Goal: Task Accomplishment & Management: Manage account settings

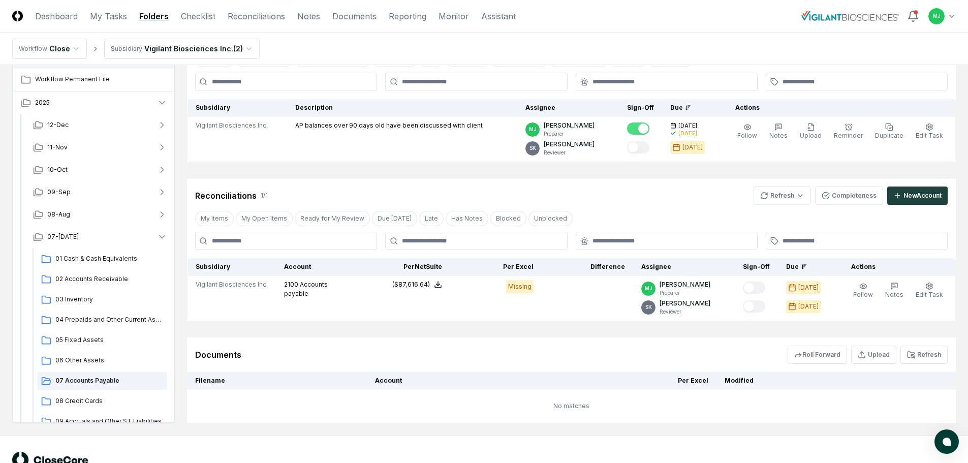
scroll to position [56, 0]
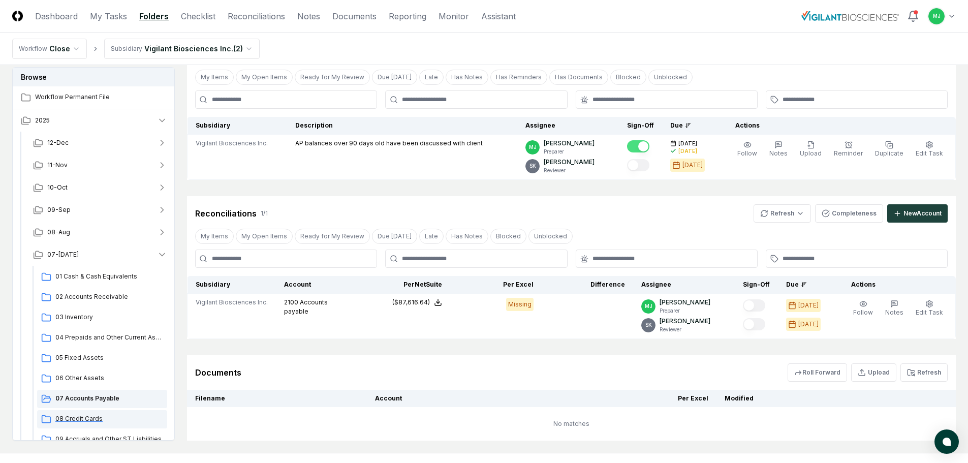
click at [83, 423] on div "08 Credit Cards" at bounding box center [102, 419] width 130 height 18
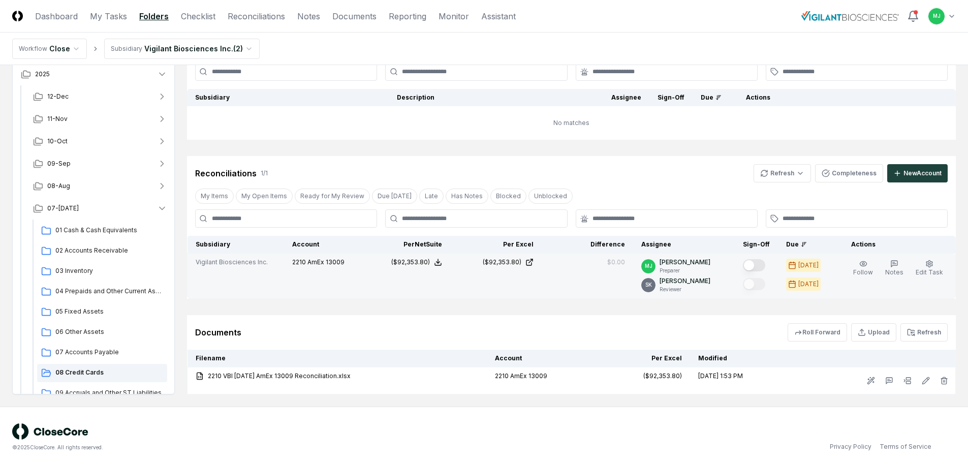
scroll to position [89, 0]
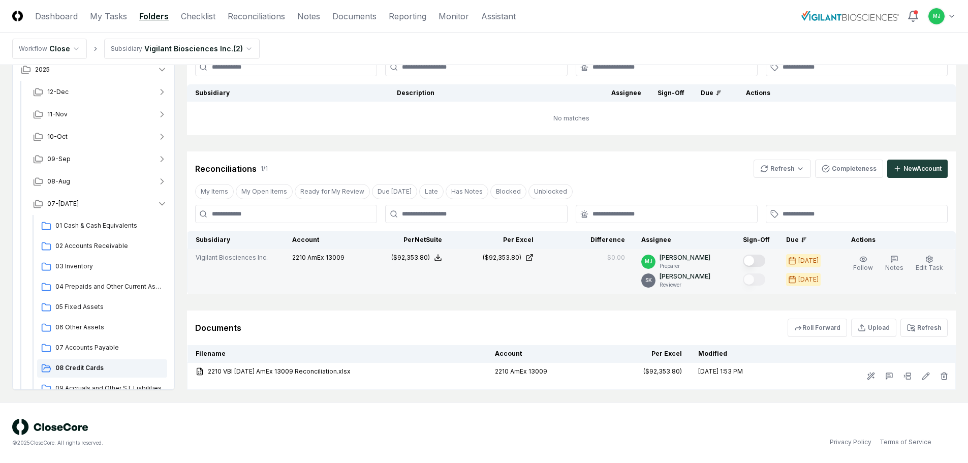
click at [763, 258] on button "Mark complete" at bounding box center [754, 261] width 22 height 12
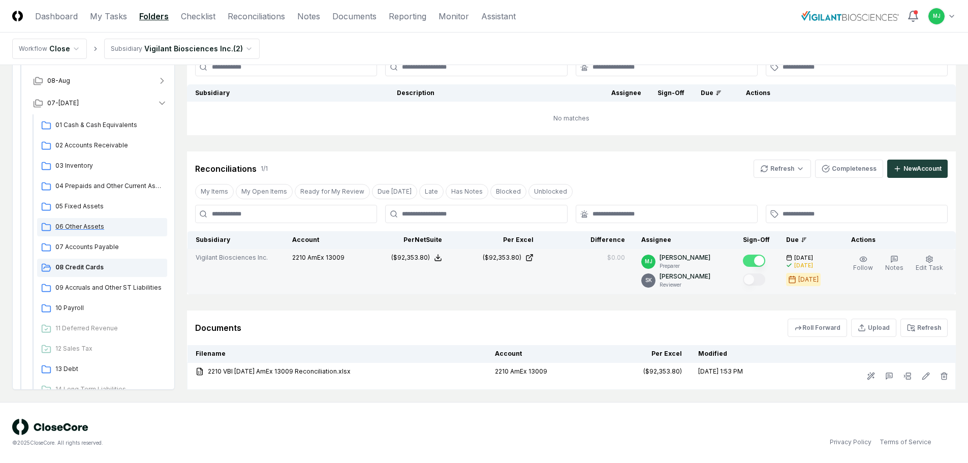
scroll to position [102, 0]
click at [143, 285] on span "09 Accruals and Other ST Liabilities" at bounding box center [109, 286] width 108 height 9
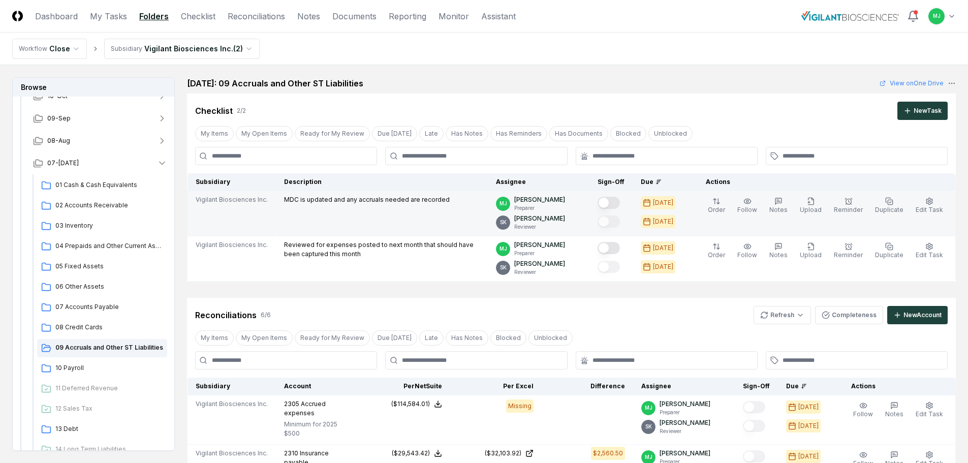
click at [620, 204] on button "Mark complete" at bounding box center [609, 203] width 22 height 12
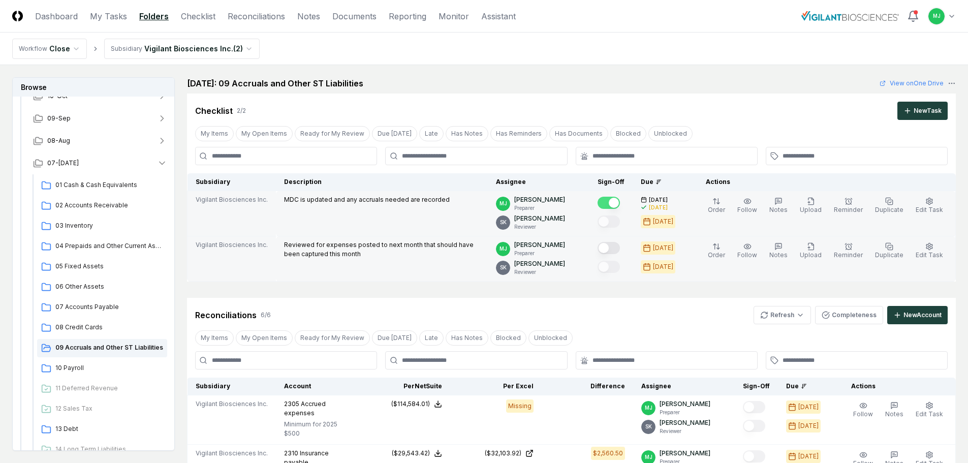
click at [620, 249] on button "Mark complete" at bounding box center [609, 248] width 22 height 12
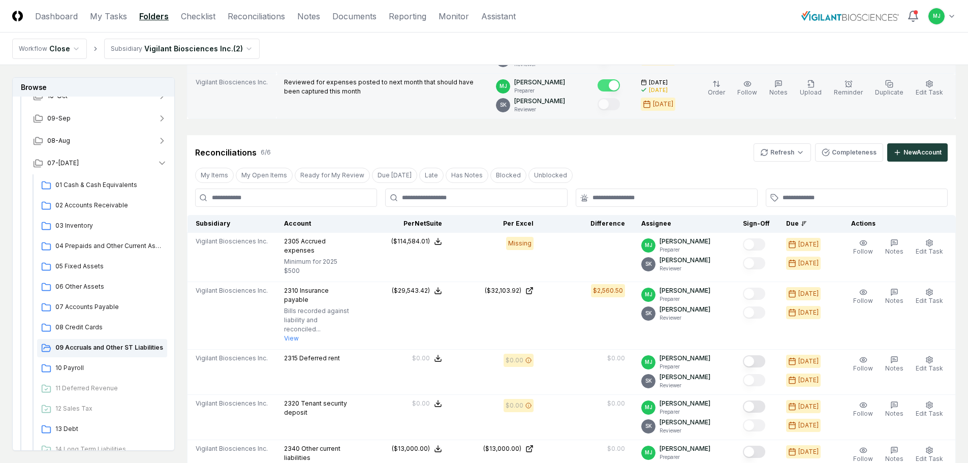
scroll to position [254, 0]
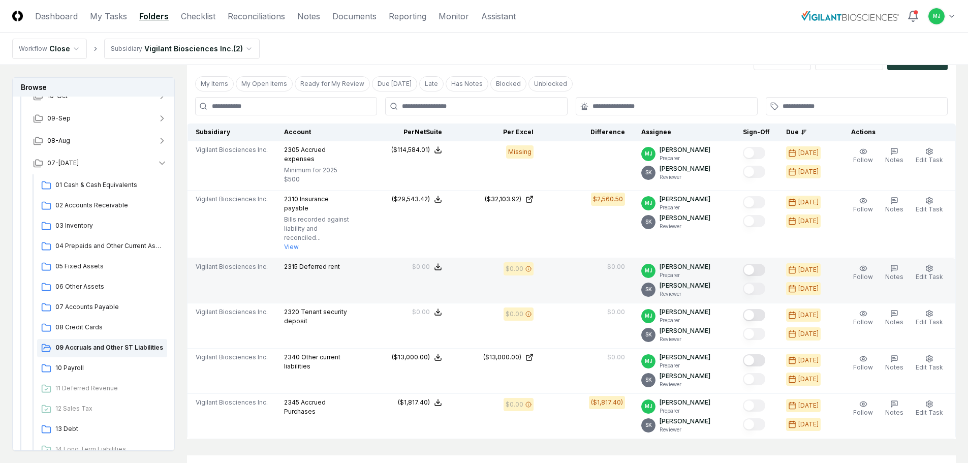
click at [766, 264] on button "Mark complete" at bounding box center [754, 270] width 22 height 12
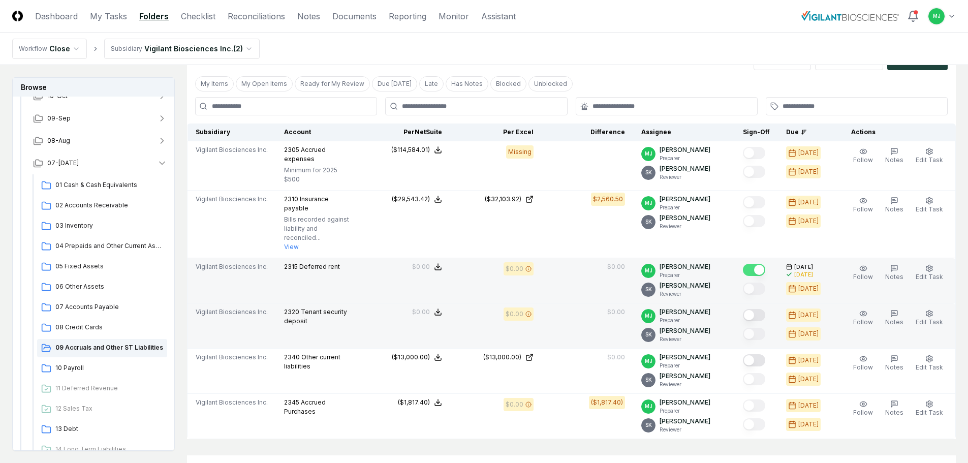
click at [762, 309] on button "Mark complete" at bounding box center [754, 315] width 22 height 12
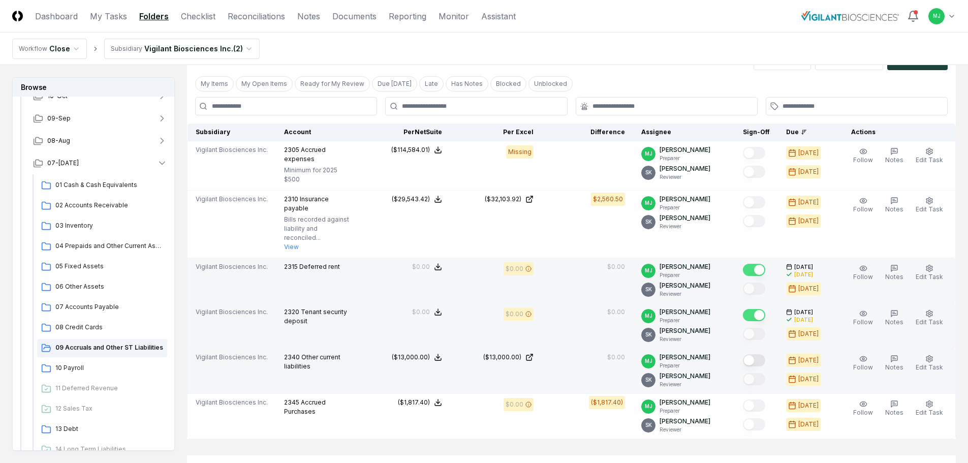
click at [761, 354] on button "Mark complete" at bounding box center [754, 360] width 22 height 12
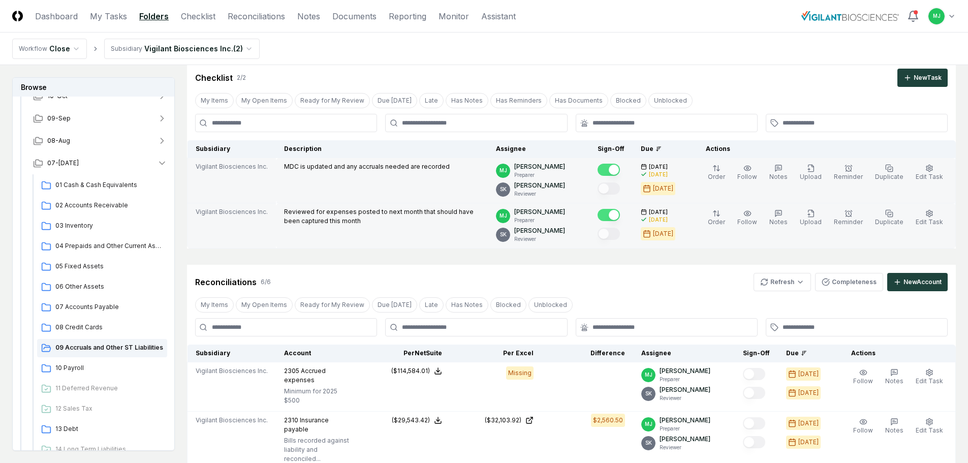
scroll to position [51, 0]
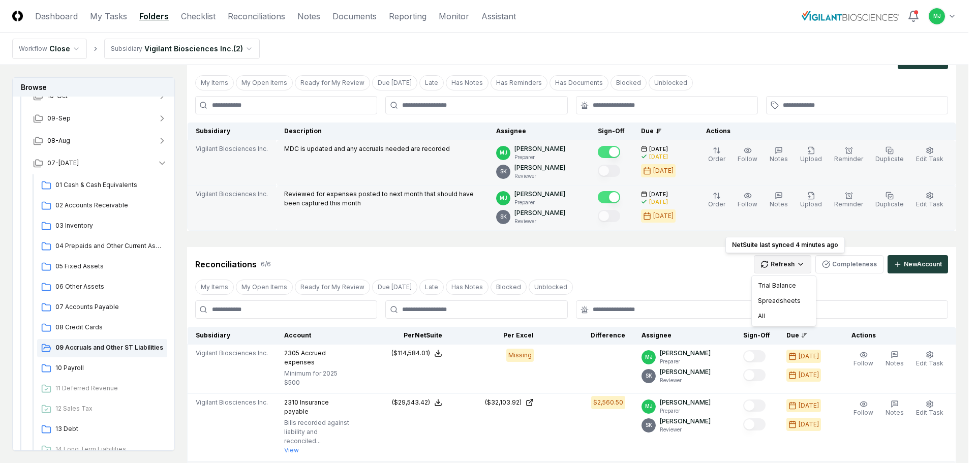
click at [785, 264] on html "CloseCore Dashboard My Tasks Folders Checklist Reconciliations Notes Documents …" at bounding box center [488, 393] width 976 height 889
click at [759, 313] on div "All" at bounding box center [784, 316] width 60 height 15
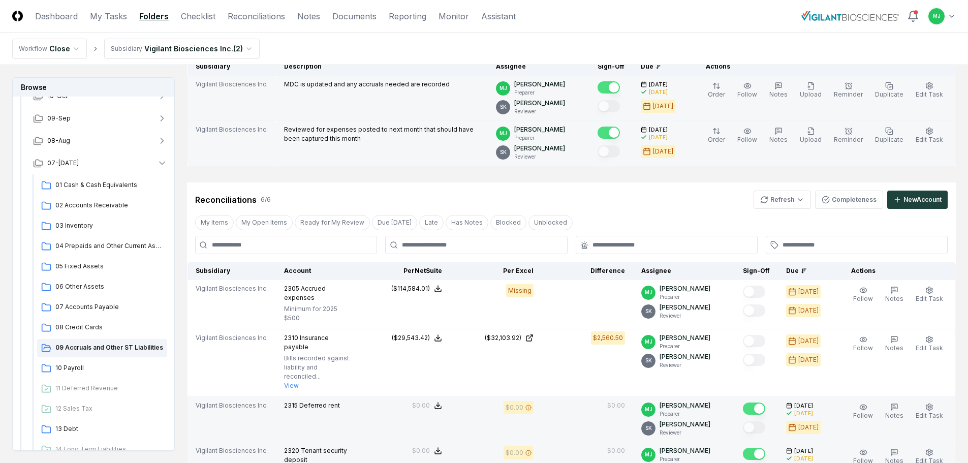
scroll to position [102, 0]
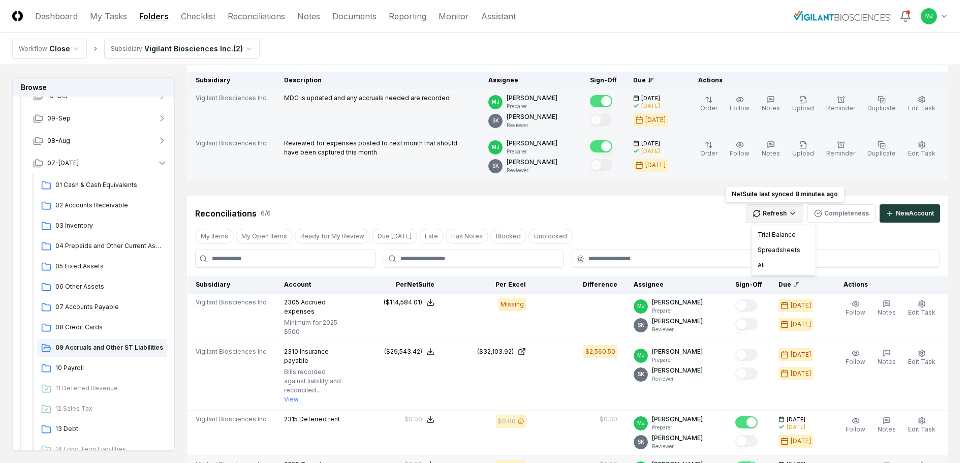
click at [801, 214] on html "CloseCore Dashboard My Tasks Folders Checklist Reconciliations Notes Documents …" at bounding box center [484, 342] width 968 height 889
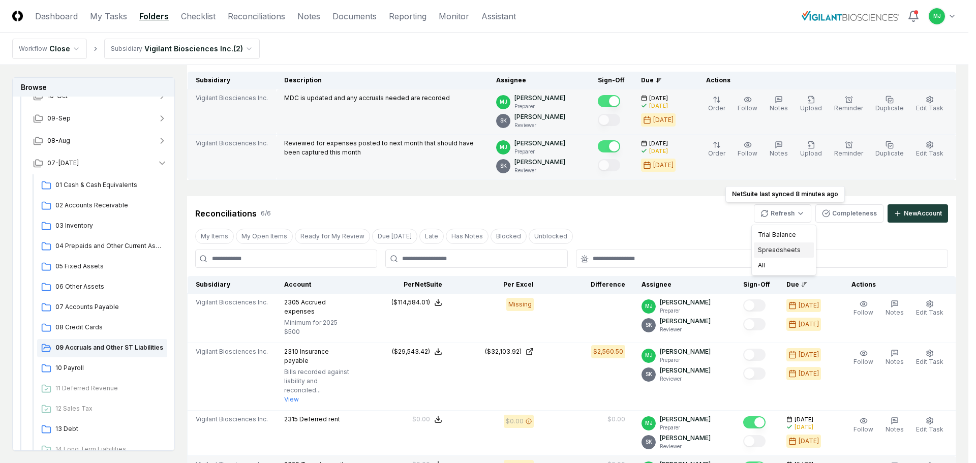
click at [778, 248] on div "Spreadsheets" at bounding box center [784, 249] width 60 height 15
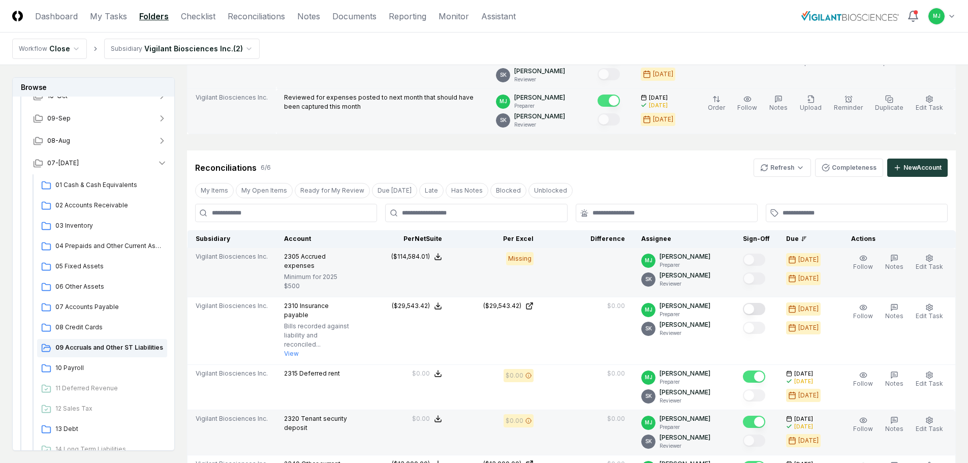
scroll to position [203, 0]
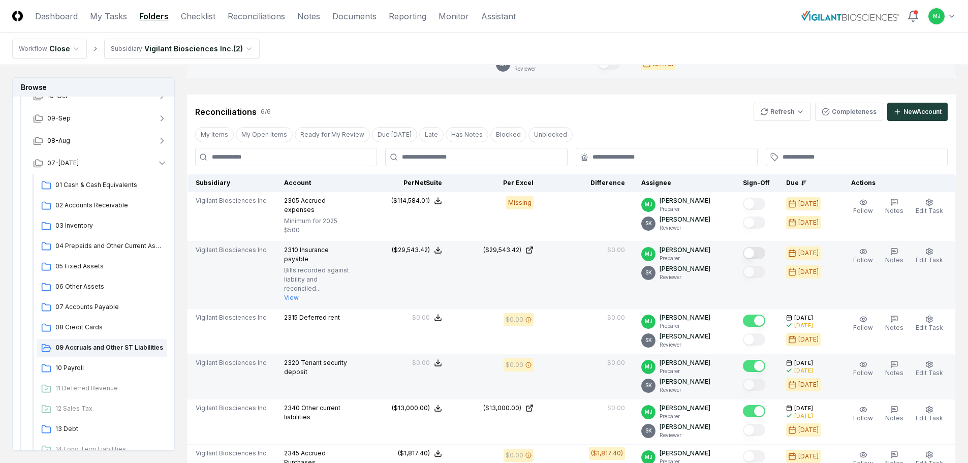
click at [760, 252] on button "Mark complete" at bounding box center [754, 253] width 22 height 12
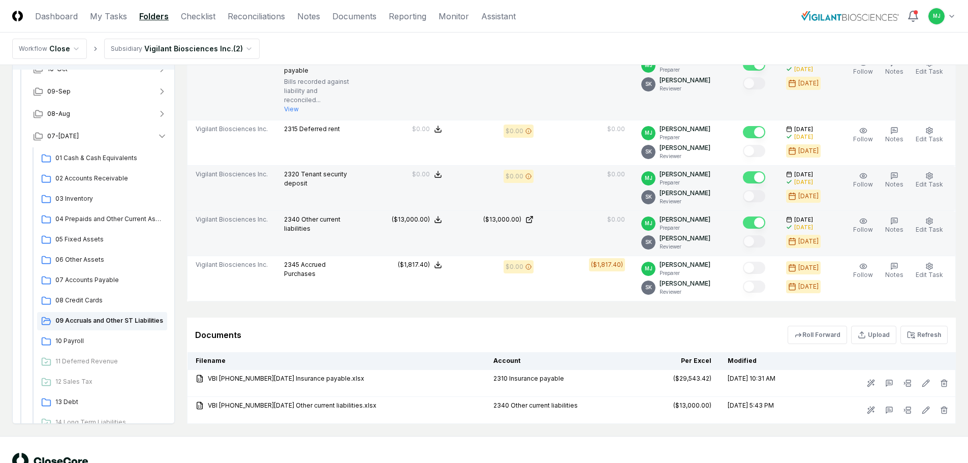
scroll to position [404, 0]
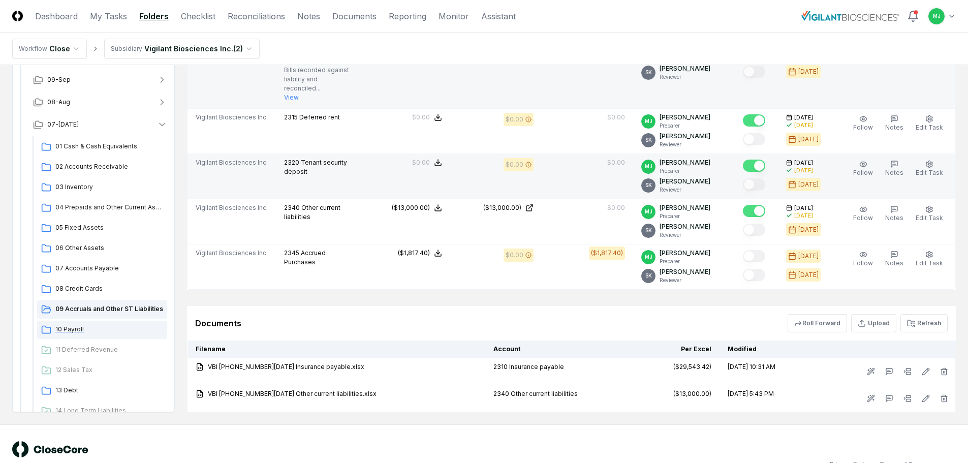
click at [85, 325] on span "10 Payroll" at bounding box center [109, 329] width 108 height 9
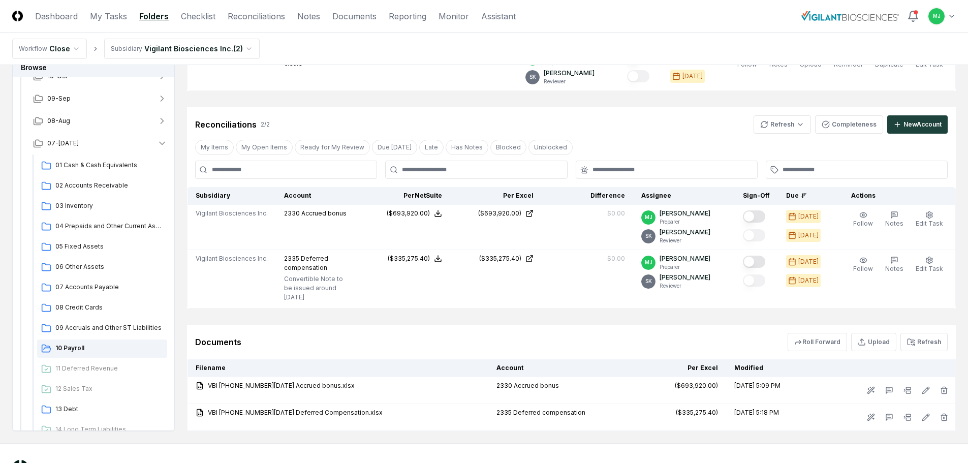
scroll to position [177, 0]
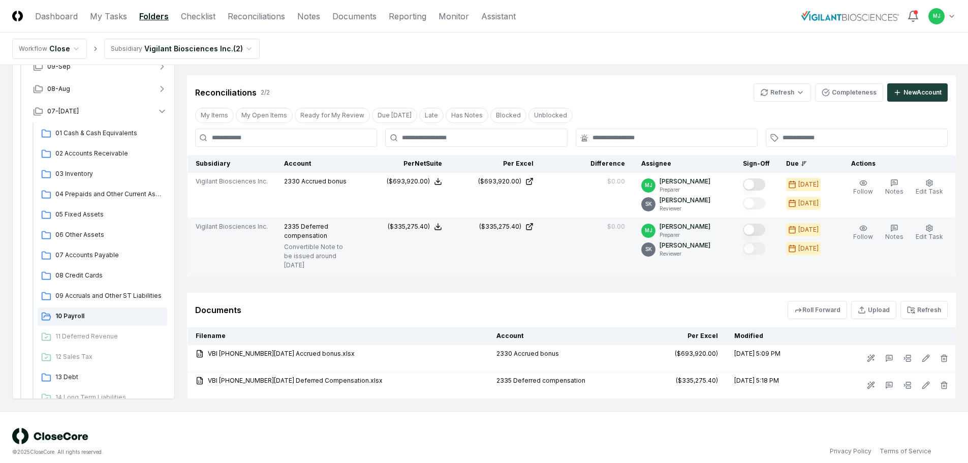
click at [766, 233] on button "Mark complete" at bounding box center [754, 230] width 22 height 12
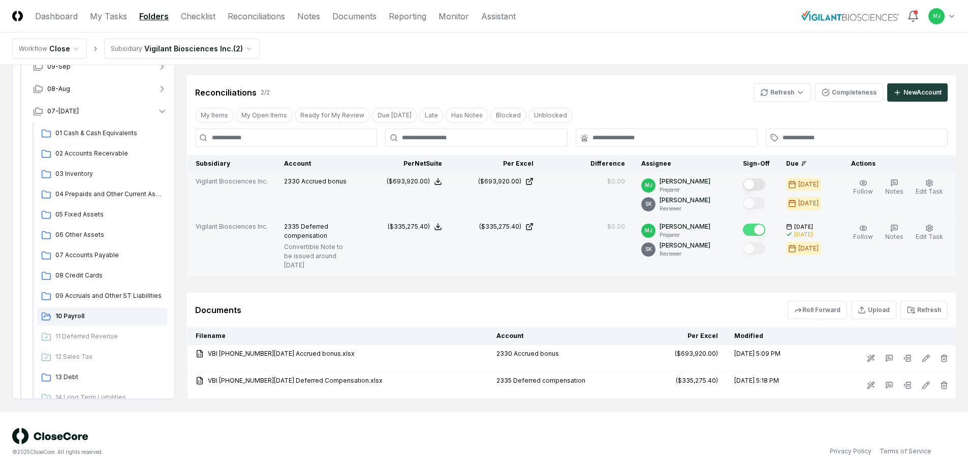
click at [765, 183] on button "Mark complete" at bounding box center [754, 184] width 22 height 12
click at [80, 332] on span "11 Deferred Revenue" at bounding box center [109, 336] width 108 height 9
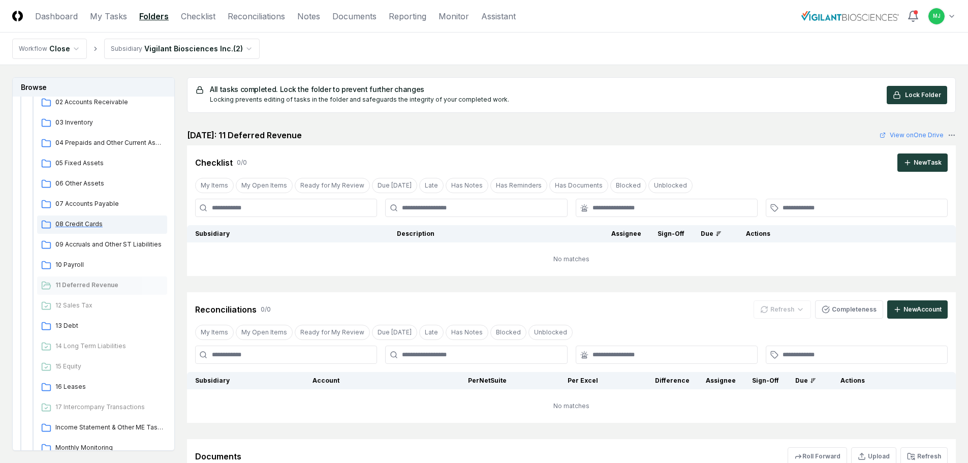
scroll to position [254, 0]
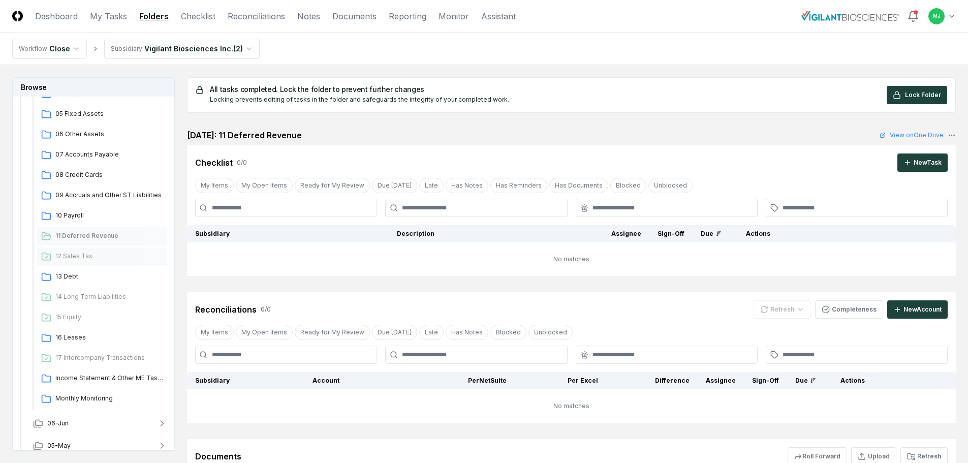
click at [79, 257] on span "12 Sales Tax" at bounding box center [109, 256] width 108 height 9
click at [74, 276] on span "13 Debt" at bounding box center [109, 276] width 108 height 9
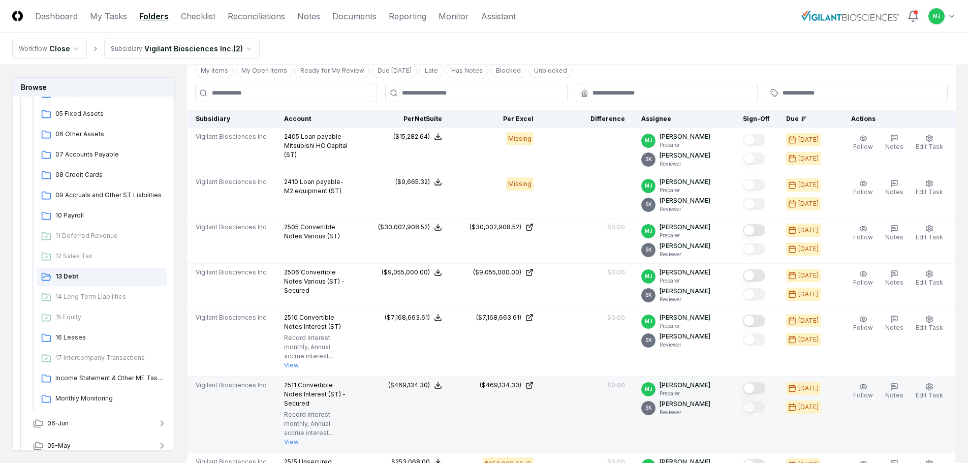
scroll to position [305, 0]
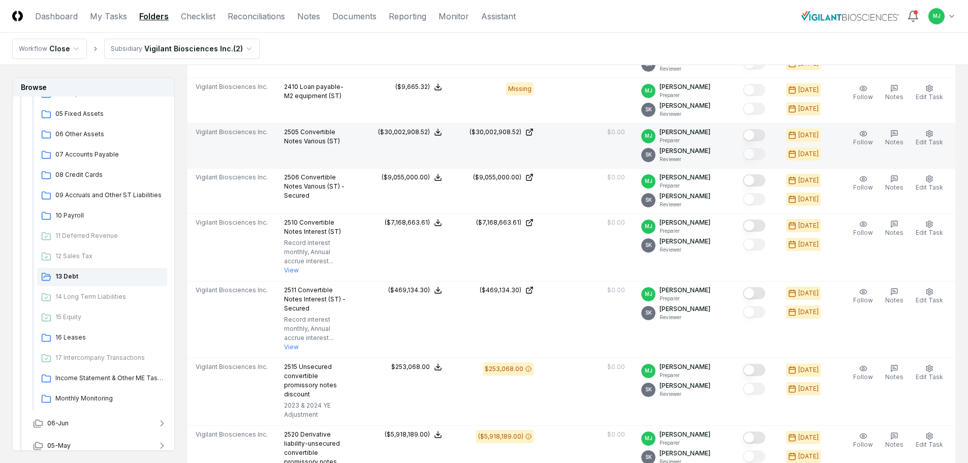
click at [766, 134] on button "Mark complete" at bounding box center [754, 135] width 22 height 12
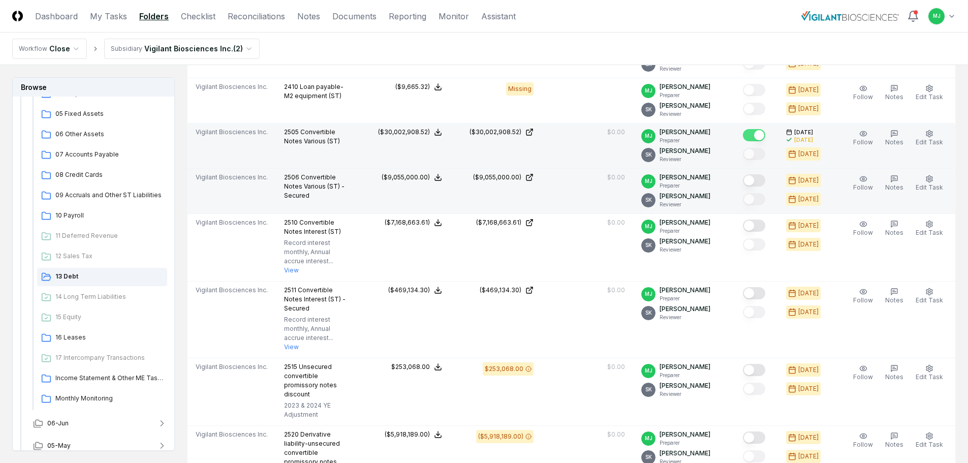
click at [763, 178] on button "Mark complete" at bounding box center [754, 180] width 22 height 12
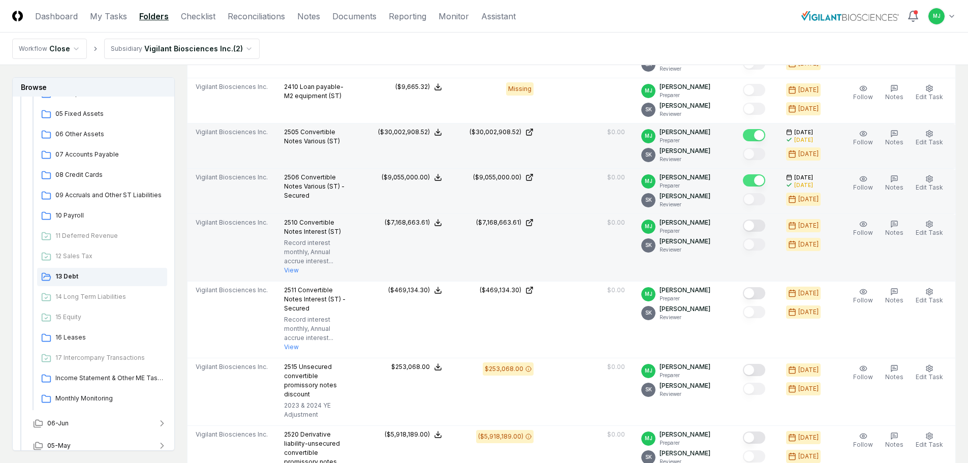
click at [763, 224] on button "Mark complete" at bounding box center [754, 226] width 22 height 12
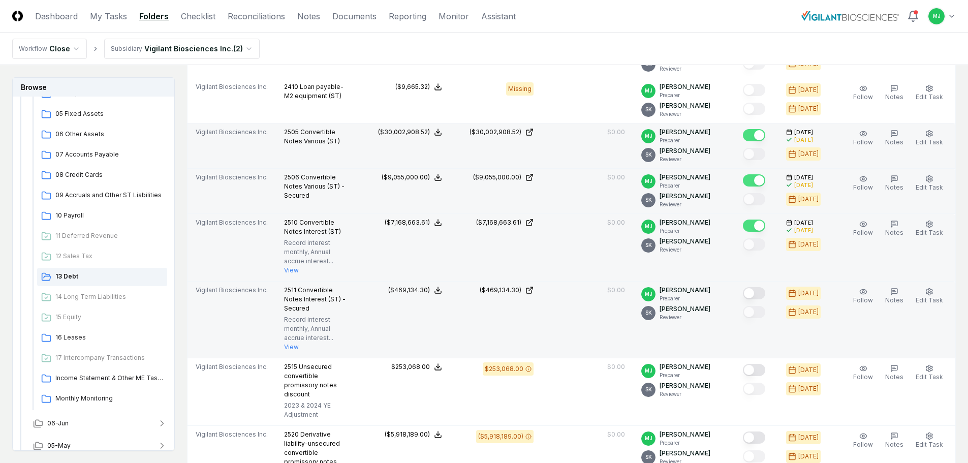
click at [756, 287] on button "Mark complete" at bounding box center [754, 293] width 22 height 12
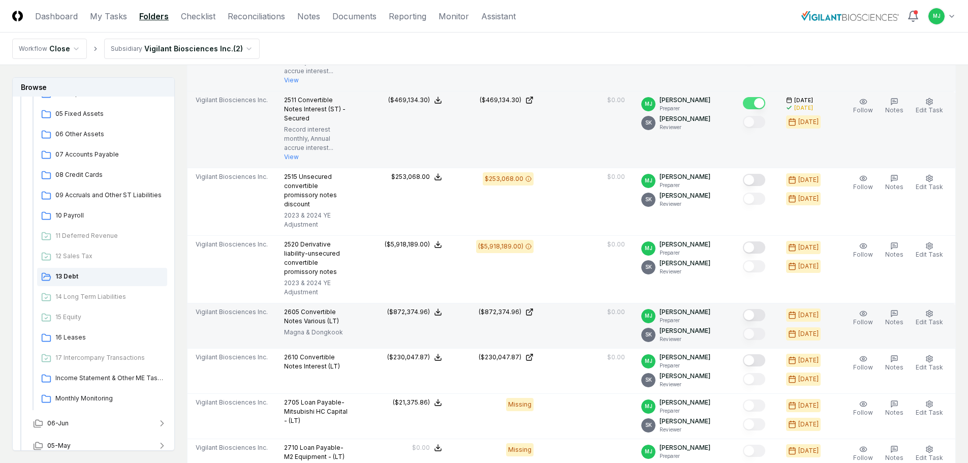
scroll to position [508, 0]
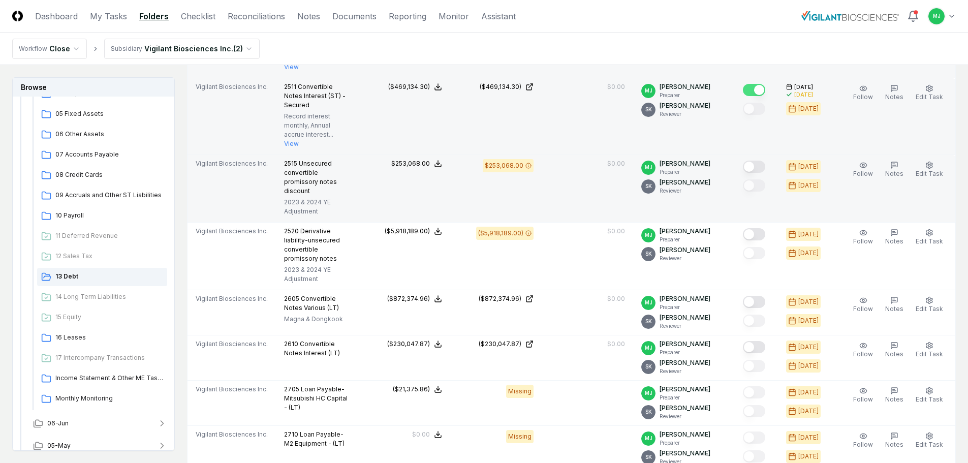
click at [766, 161] on button "Mark complete" at bounding box center [754, 167] width 22 height 12
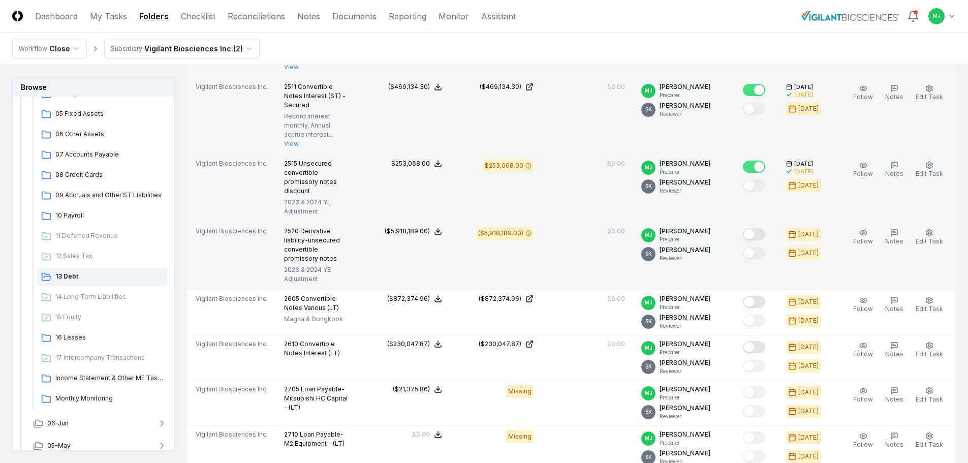
click at [766, 228] on button "Mark complete" at bounding box center [754, 234] width 22 height 12
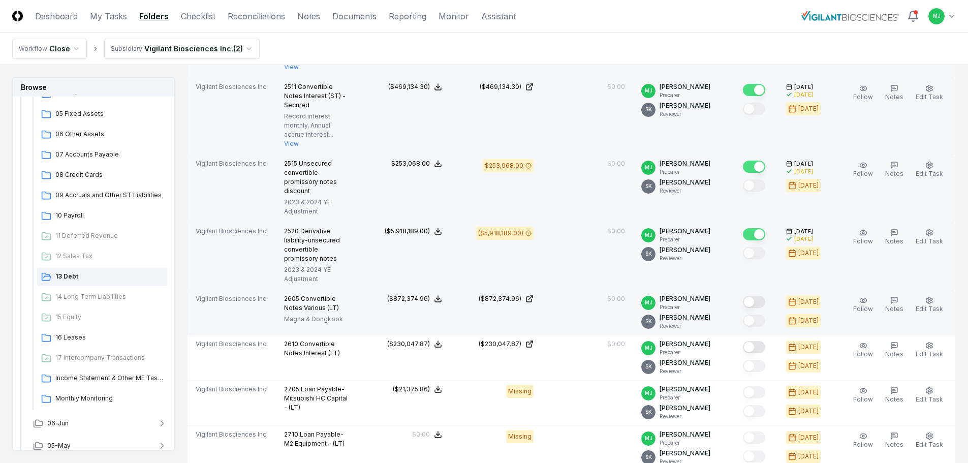
click at [764, 296] on button "Mark complete" at bounding box center [754, 302] width 22 height 12
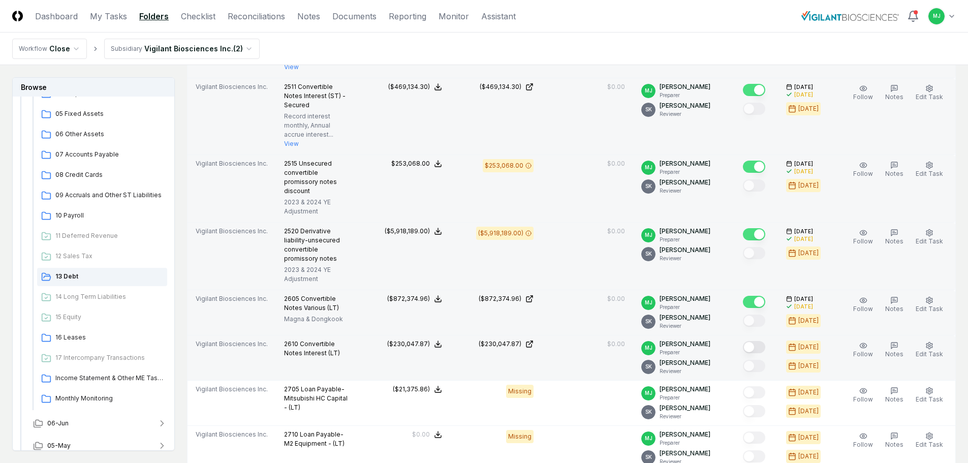
click at [764, 341] on button "Mark complete" at bounding box center [754, 347] width 22 height 12
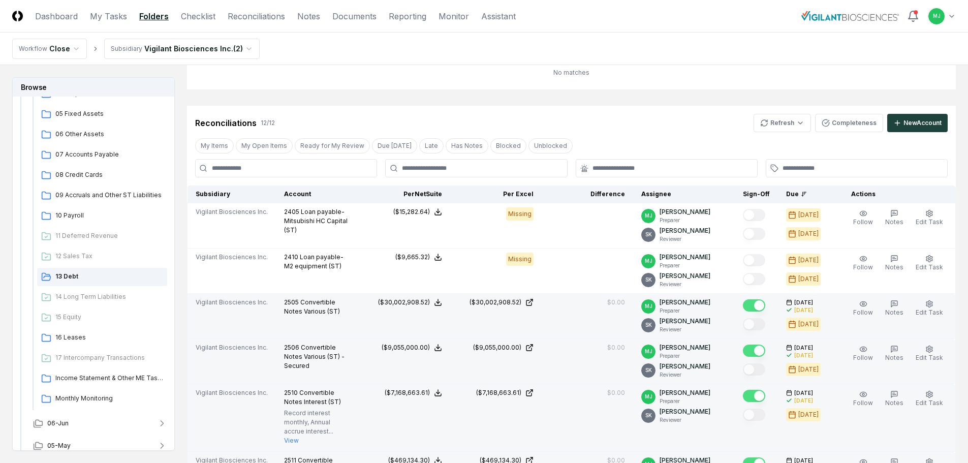
scroll to position [102, 0]
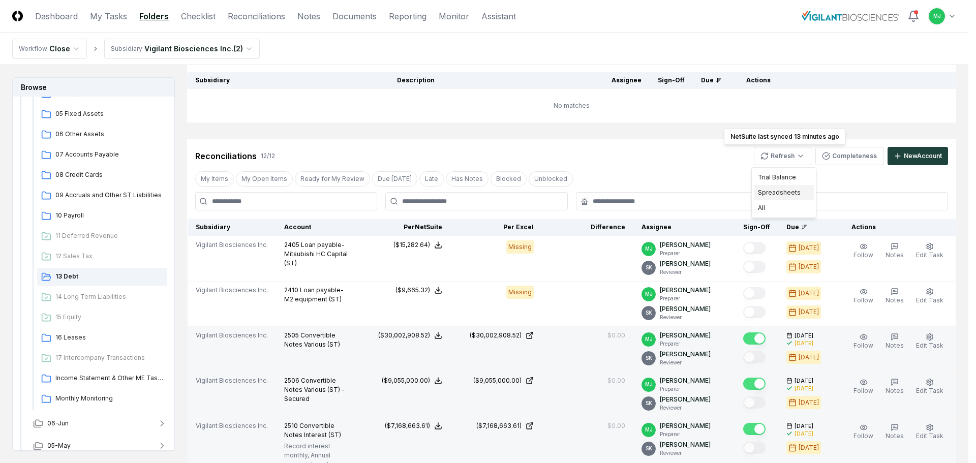
click at [781, 193] on div "Spreadsheets" at bounding box center [784, 192] width 60 height 15
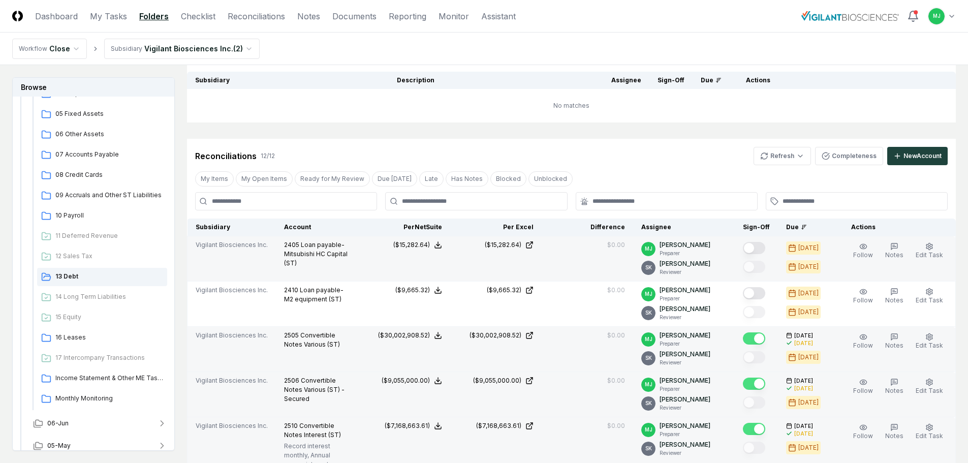
click at [761, 249] on button "Mark complete" at bounding box center [754, 248] width 22 height 12
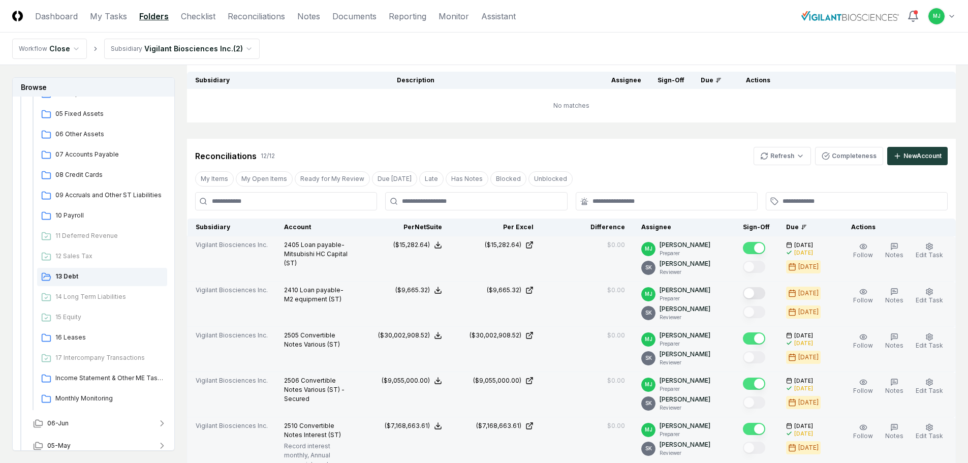
click at [762, 293] on button "Mark complete" at bounding box center [754, 293] width 22 height 12
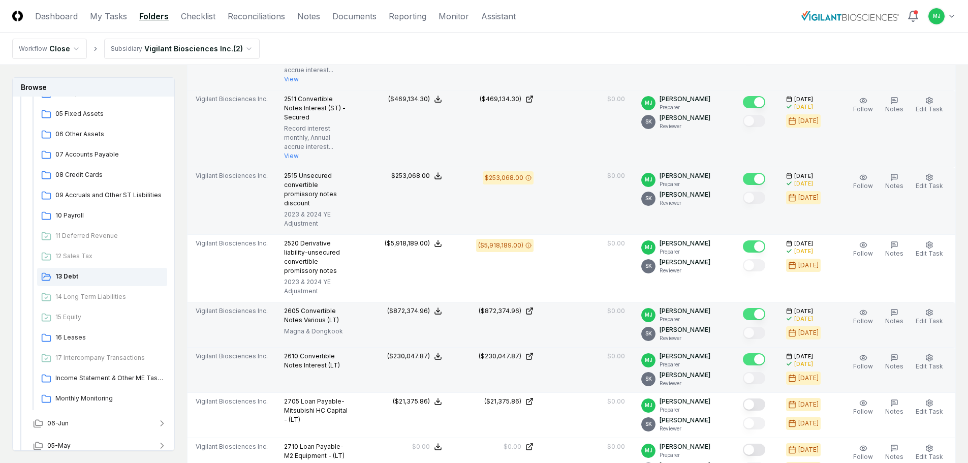
scroll to position [559, 0]
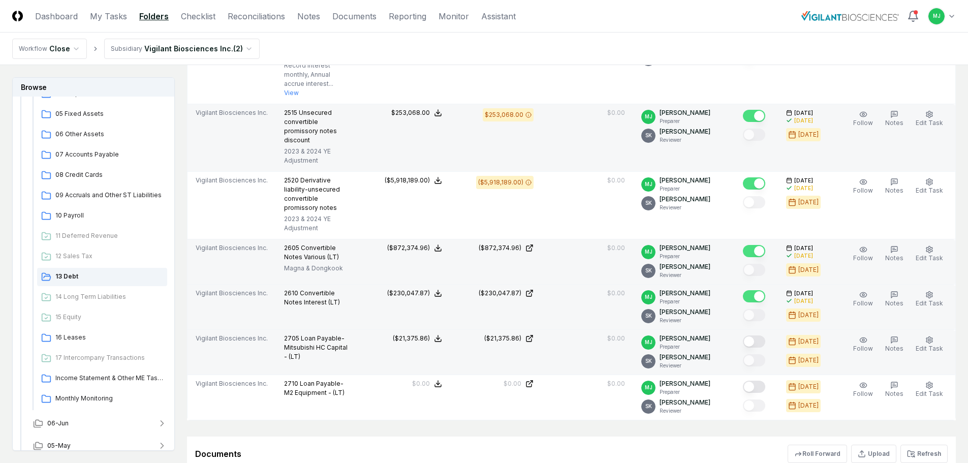
click at [770, 334] on div at bounding box center [756, 342] width 27 height 17
click at [763, 336] on button "Mark complete" at bounding box center [754, 342] width 22 height 12
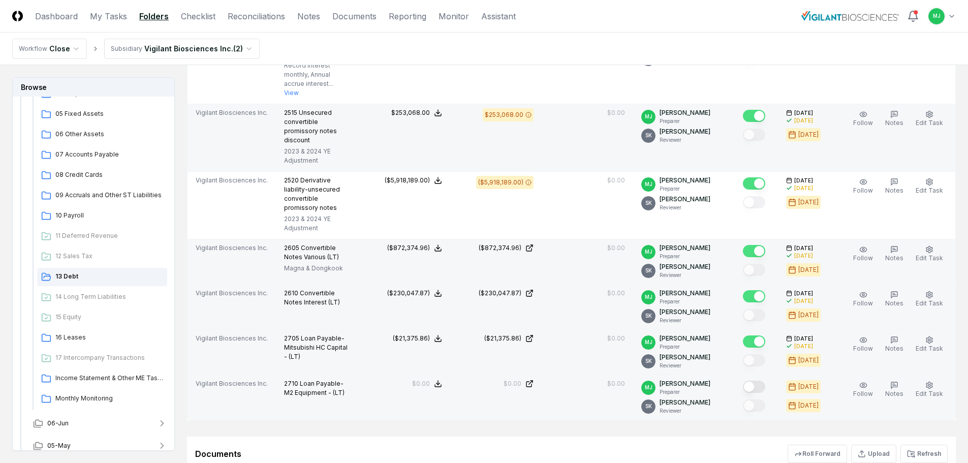
click at [759, 381] on button "Mark complete" at bounding box center [754, 387] width 22 height 12
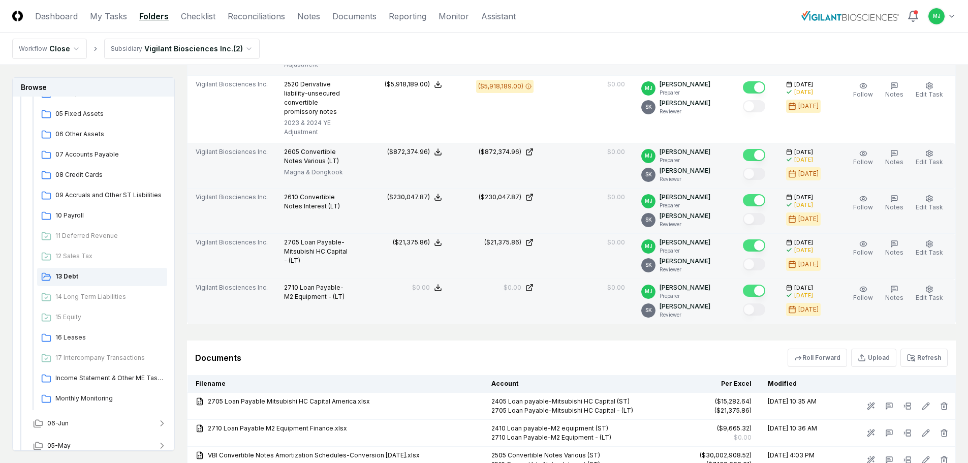
scroll to position [661, 0]
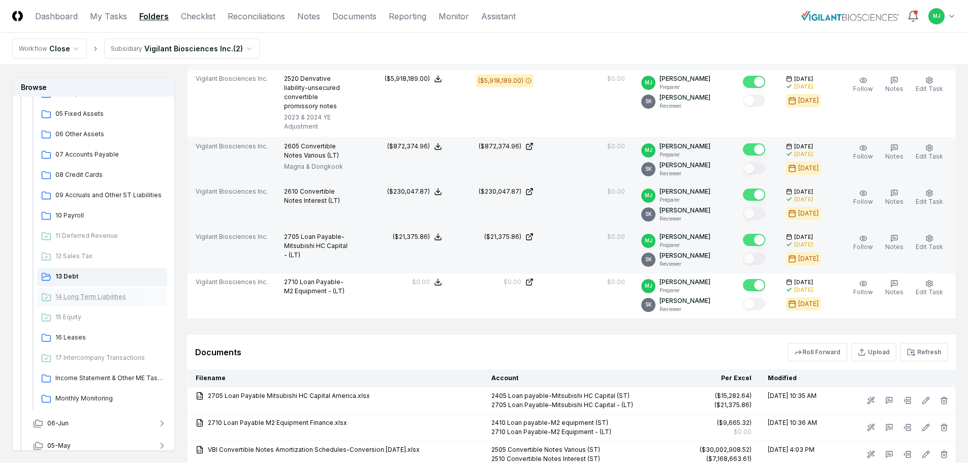
click at [83, 302] on div "14 Long Term Liabilities" at bounding box center [102, 297] width 130 height 18
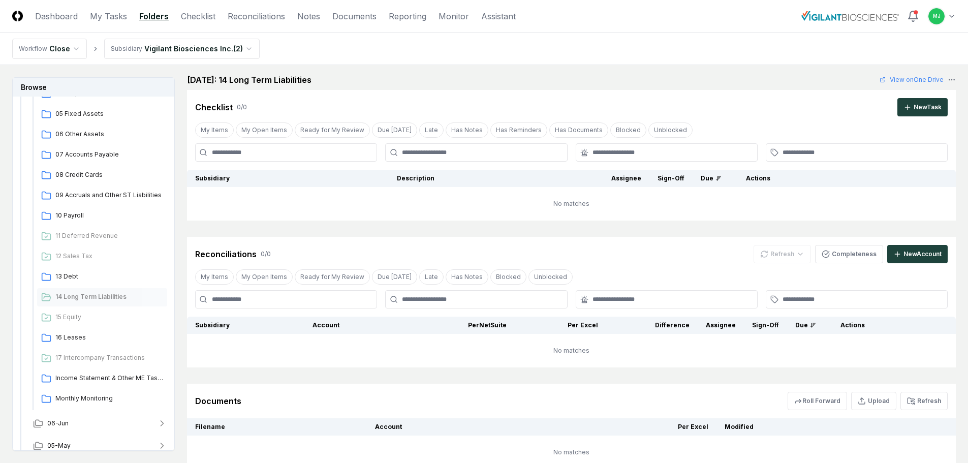
scroll to position [135, 0]
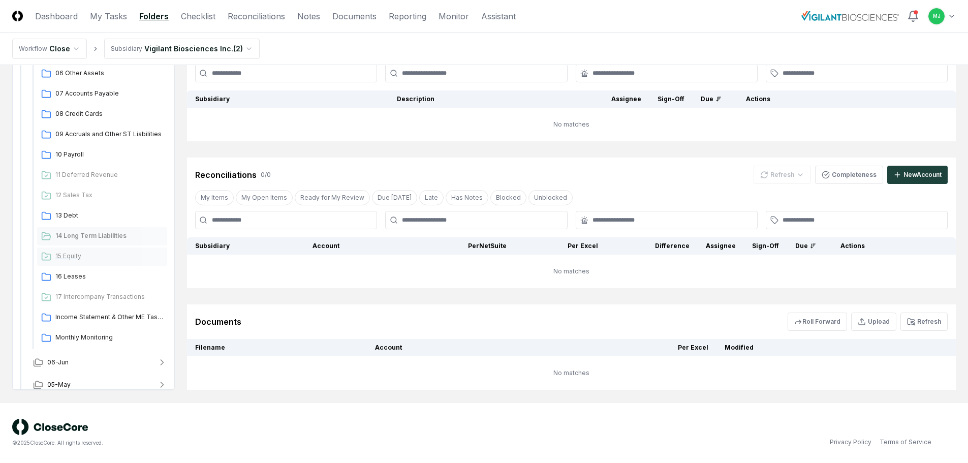
click at [77, 258] on span "15 Equity" at bounding box center [109, 256] width 108 height 9
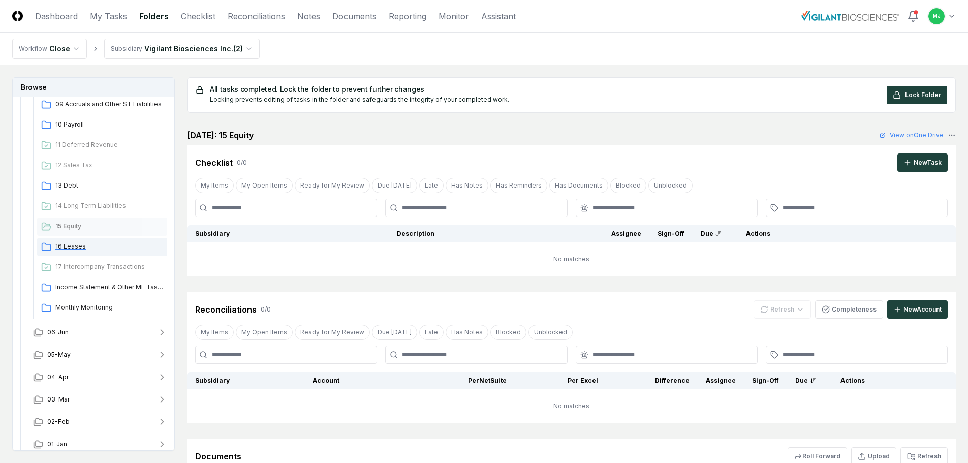
scroll to position [352, 0]
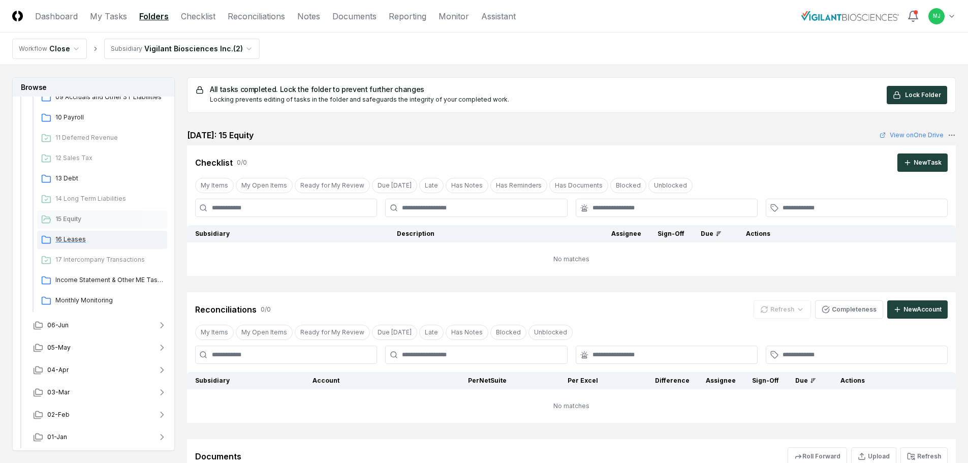
click at [66, 239] on span "16 Leases" at bounding box center [109, 239] width 108 height 9
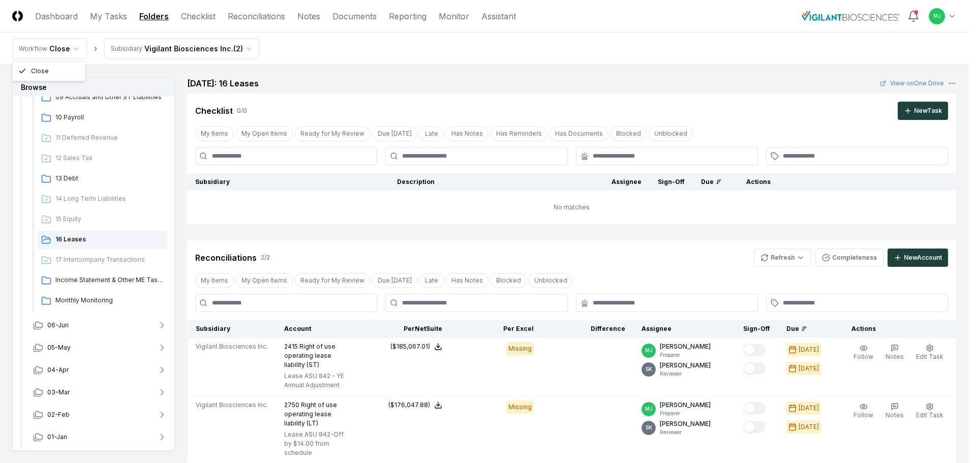
click at [34, 45] on html "CloseCore Dashboard My Tasks Folders Checklist Reconciliations Notes Documents …" at bounding box center [488, 316] width 976 height 633
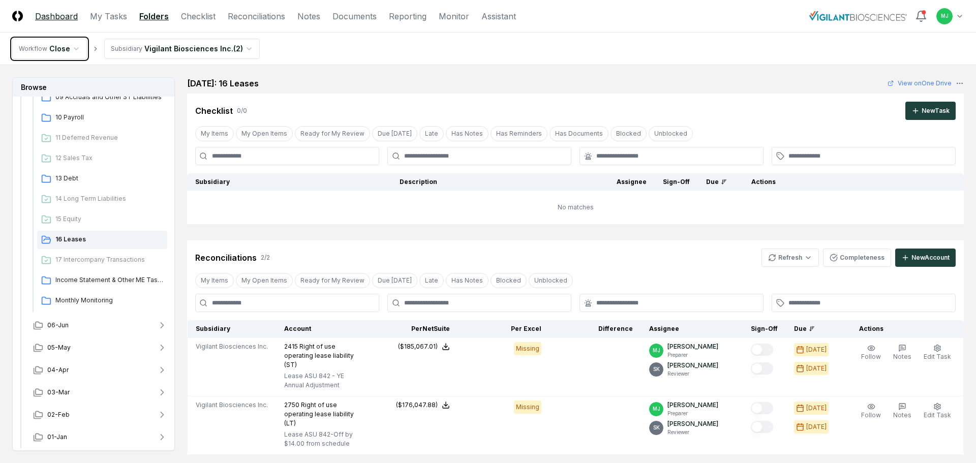
click at [70, 11] on html "CloseCore Dashboard My Tasks Folders Checklist Reconciliations Notes Documents …" at bounding box center [488, 312] width 976 height 624
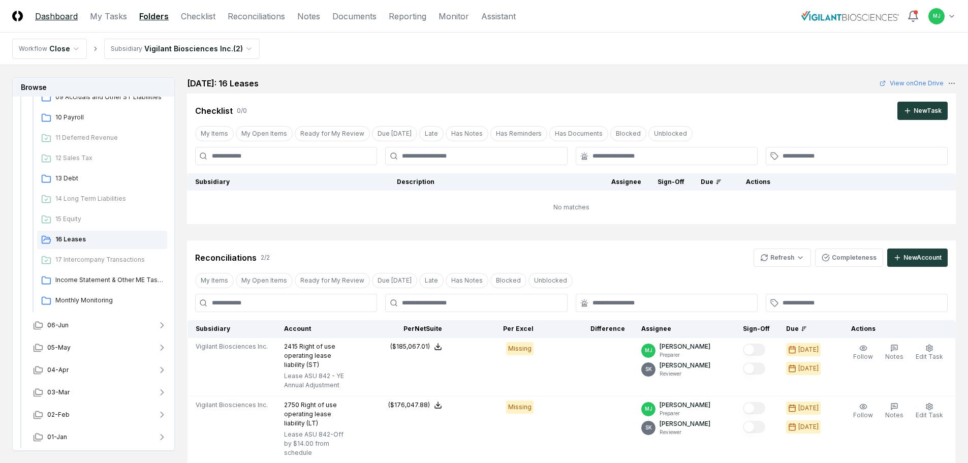
click at [65, 15] on link "Dashboard" at bounding box center [56, 16] width 43 height 12
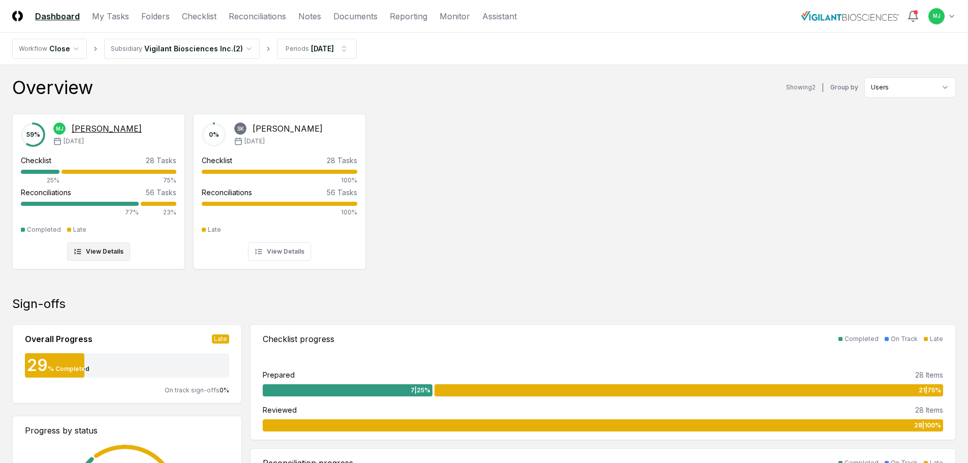
click at [98, 168] on div "Checklist 28 Tasks 25% 75%" at bounding box center [99, 170] width 156 height 30
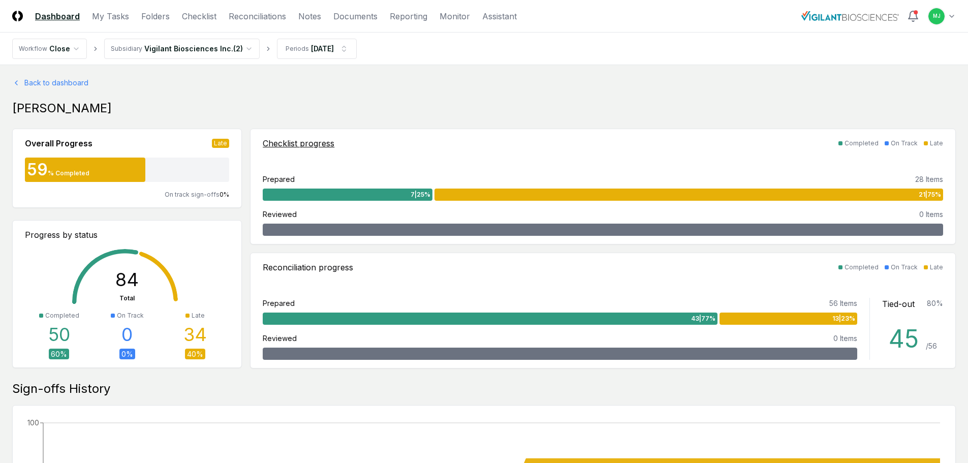
click at [343, 194] on div "7 | 25 %" at bounding box center [348, 195] width 170 height 12
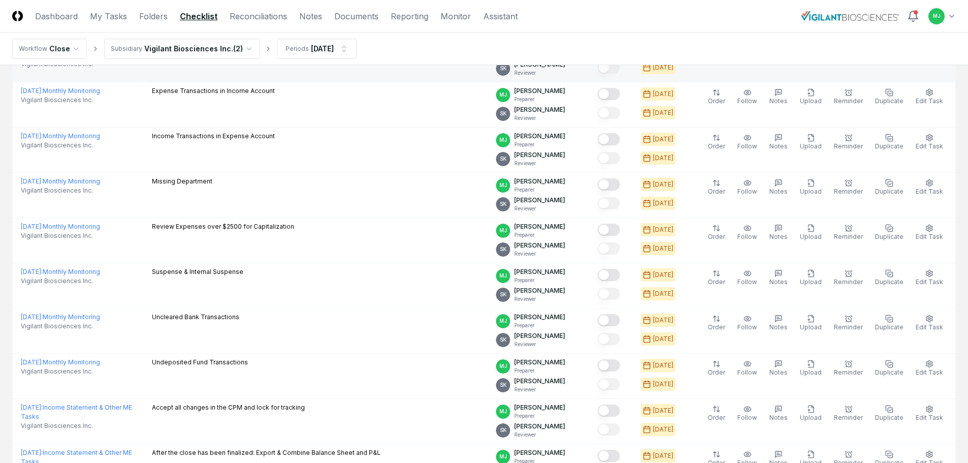
scroll to position [203, 0]
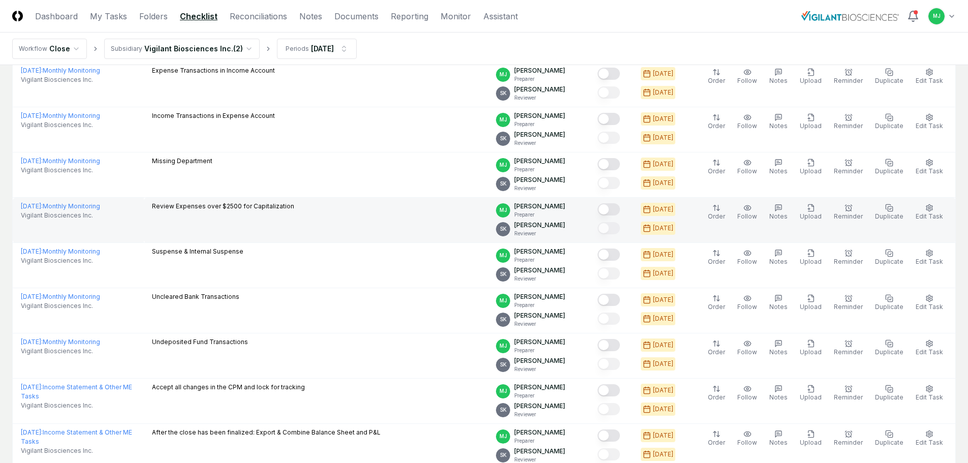
click at [617, 209] on button "Mark complete" at bounding box center [609, 209] width 22 height 12
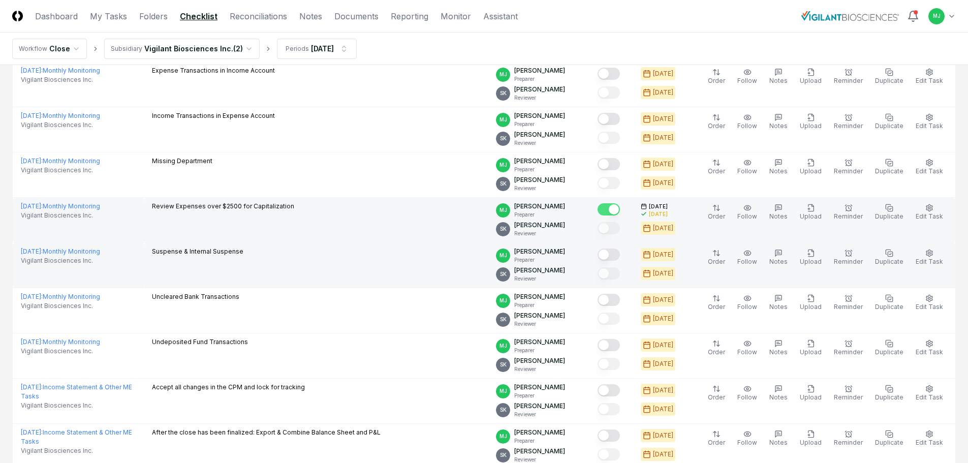
click at [620, 255] on button "Mark complete" at bounding box center [609, 255] width 22 height 12
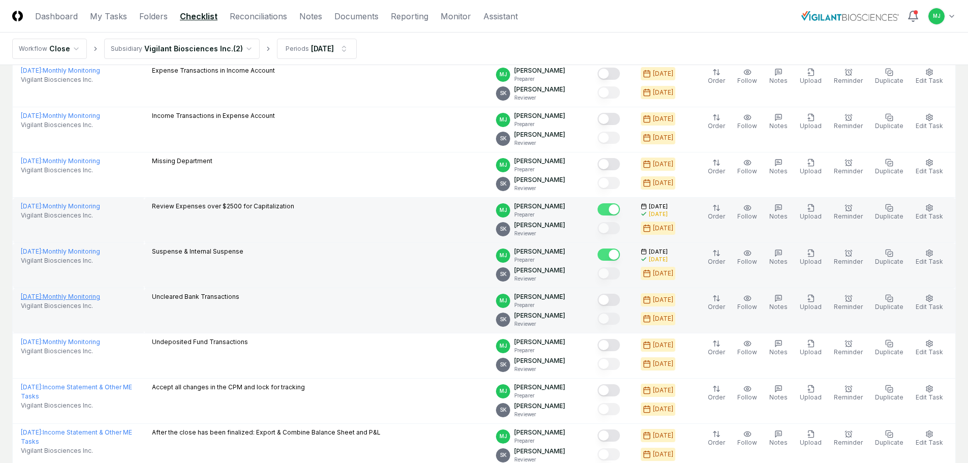
click at [79, 297] on link "[DATE] : Monthly Monitoring" at bounding box center [60, 297] width 79 height 8
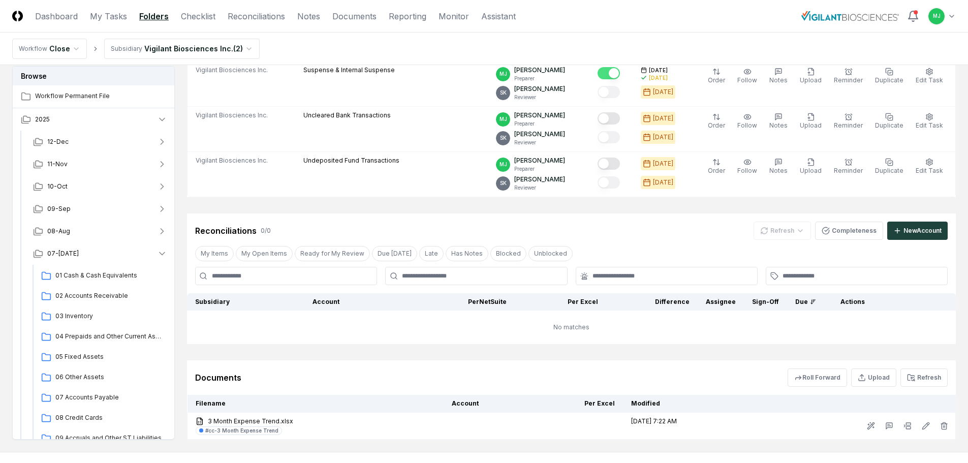
scroll to position [406, 0]
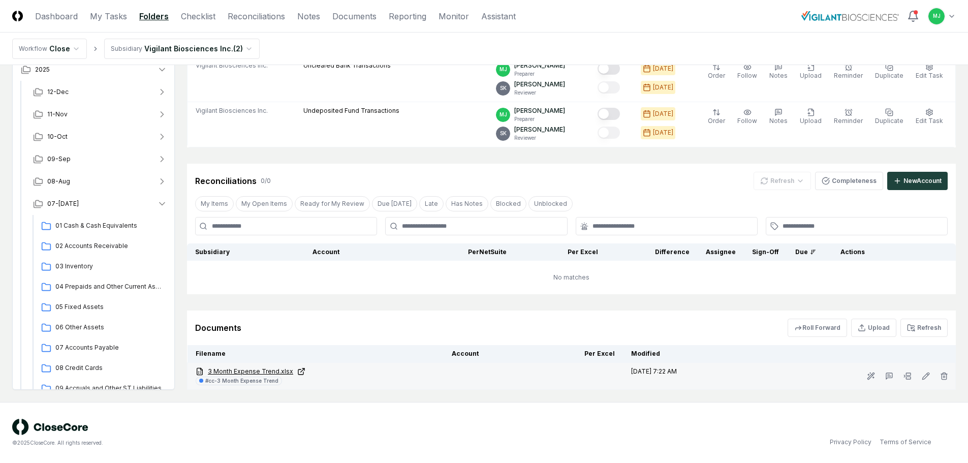
click at [247, 375] on link "3 Month Expense Trend.xlsx" at bounding box center [316, 371] width 240 height 9
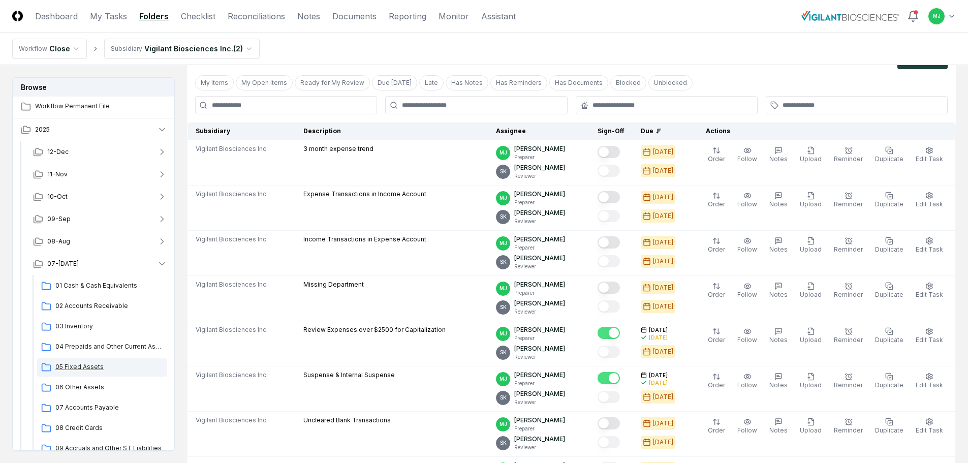
scroll to position [0, 0]
click at [47, 20] on link "Dashboard" at bounding box center [56, 16] width 43 height 12
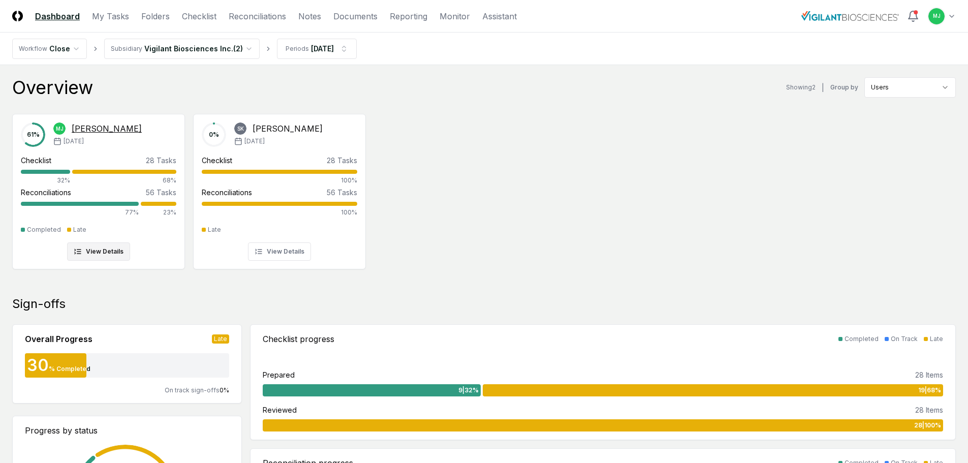
click at [125, 200] on div "Reconciliations 56 Tasks 77% 23%" at bounding box center [99, 202] width 156 height 30
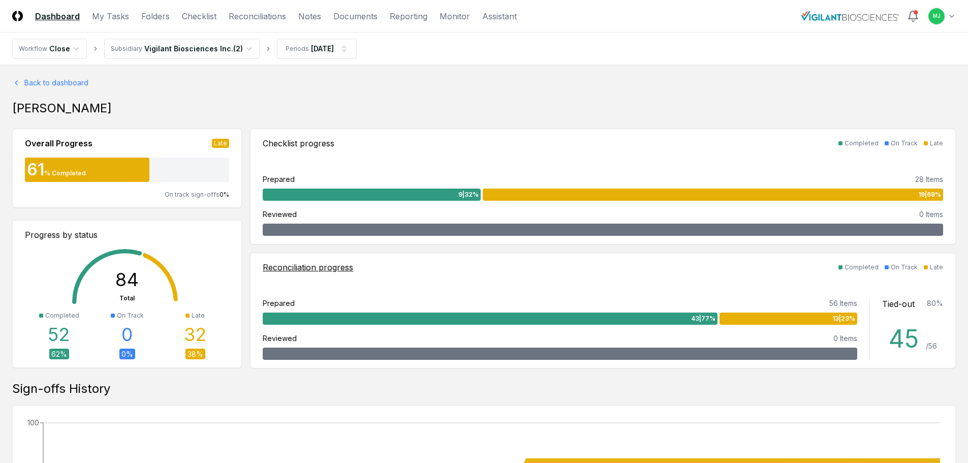
click at [610, 316] on div "43 | 77 %" at bounding box center [490, 319] width 455 height 12
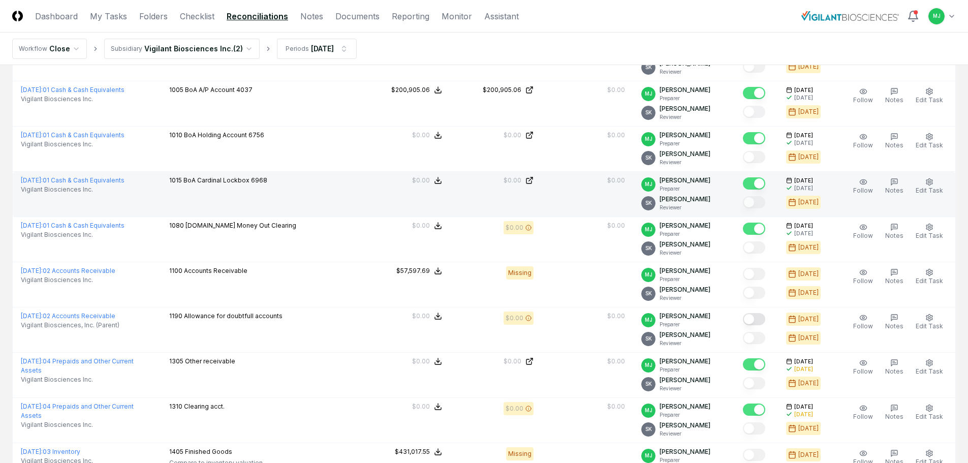
scroll to position [203, 0]
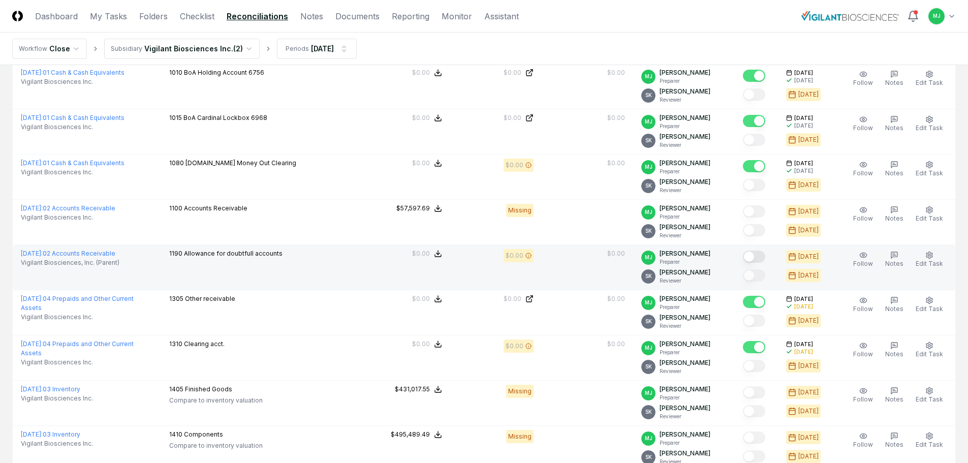
click at [764, 255] on button "Mark complete" at bounding box center [754, 257] width 22 height 12
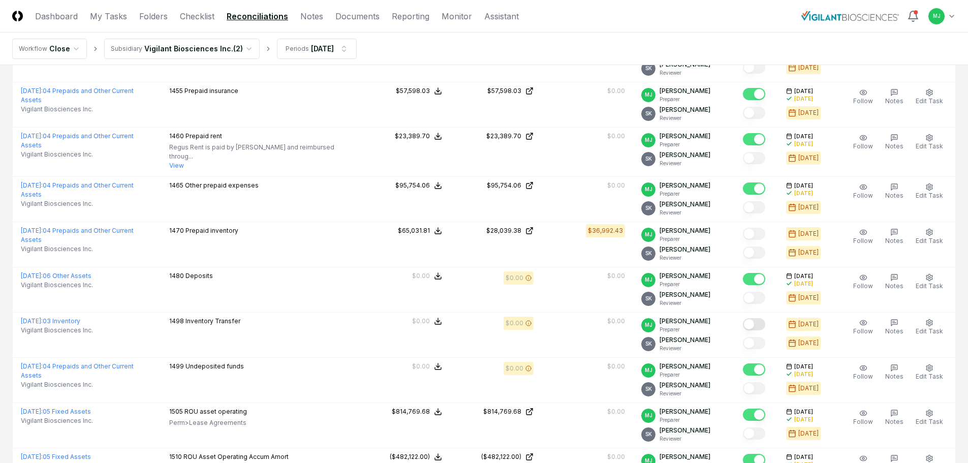
scroll to position [610, 0]
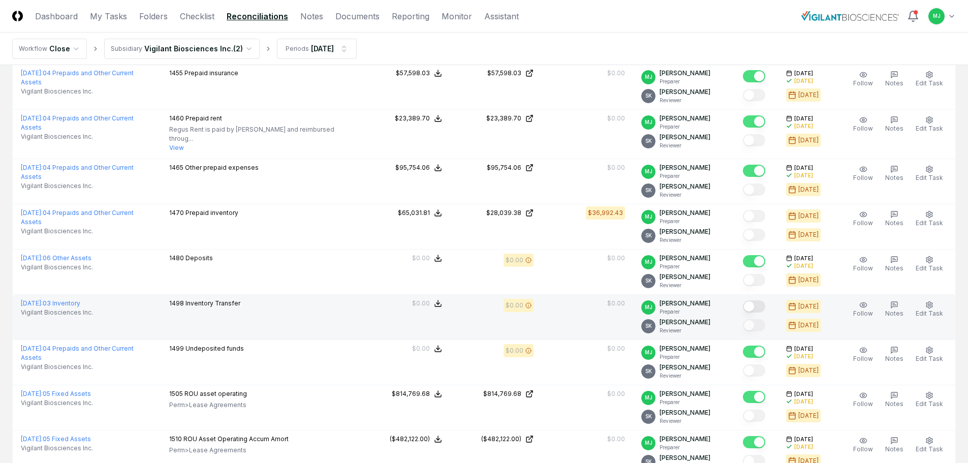
click at [761, 303] on button "Mark complete" at bounding box center [754, 306] width 22 height 12
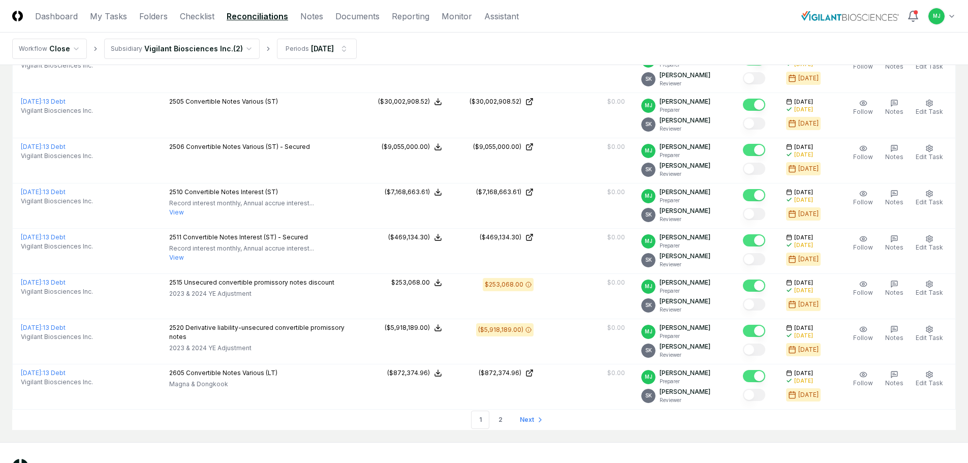
scroll to position [2070, 0]
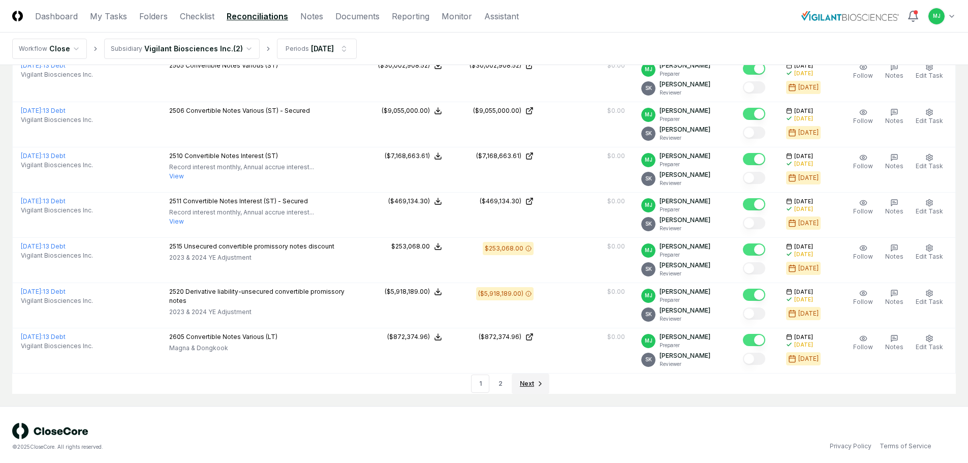
click at [534, 379] on link "Next" at bounding box center [531, 384] width 38 height 20
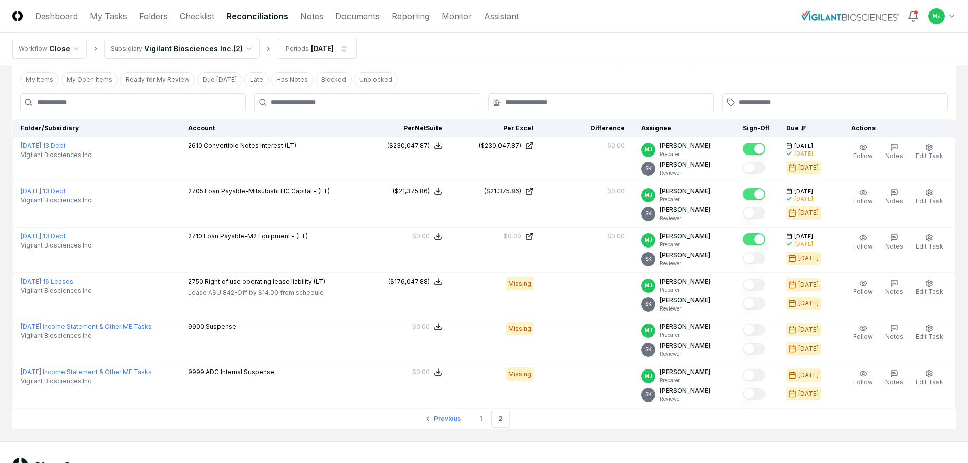
scroll to position [28, 0]
